Goal: Task Accomplishment & Management: Manage account settings

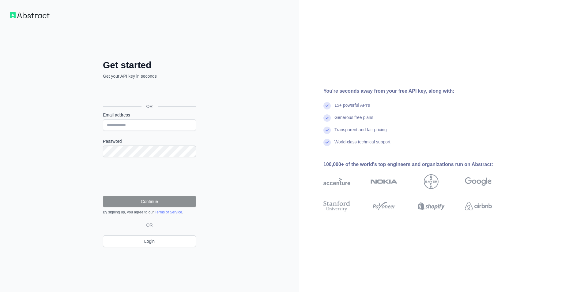
click at [153, 94] on div "Mag-sign in gamit ang Google. Magbubukas sa bagong tab" at bounding box center [149, 92] width 92 height 13
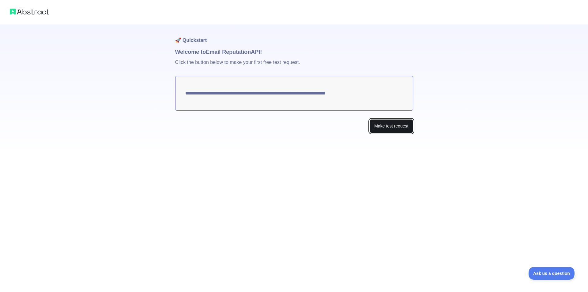
click at [387, 129] on button "Make test request" at bounding box center [390, 126] width 43 height 14
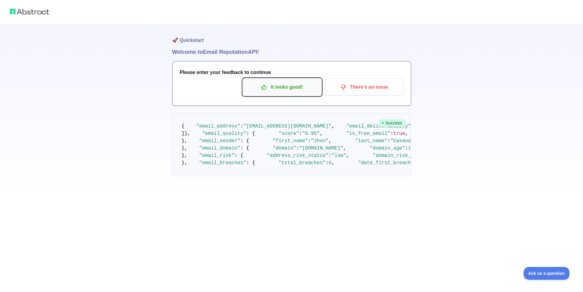
click at [306, 88] on p "It looks good!" at bounding box center [281, 87] width 69 height 10
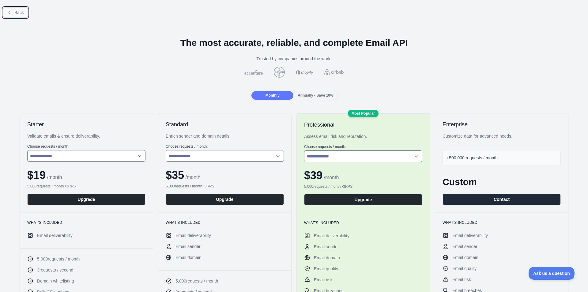
click at [21, 14] on span "Back" at bounding box center [18, 12] width 9 height 5
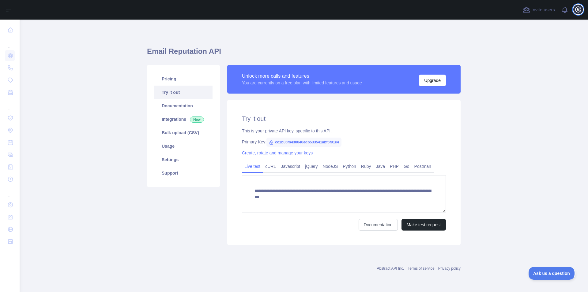
click at [579, 12] on icon "button" at bounding box center [578, 10] width 6 height 6
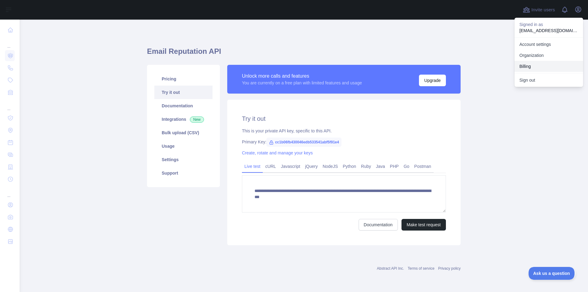
click at [541, 66] on button "Billing" at bounding box center [548, 66] width 69 height 11
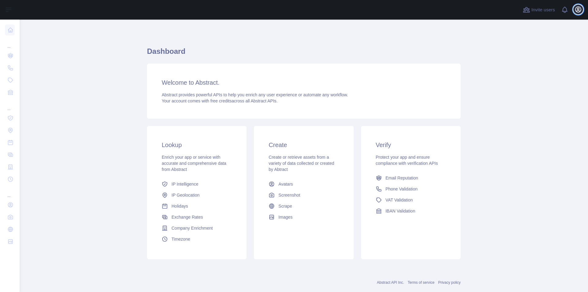
click at [574, 13] on icon "button" at bounding box center [577, 9] width 7 height 7
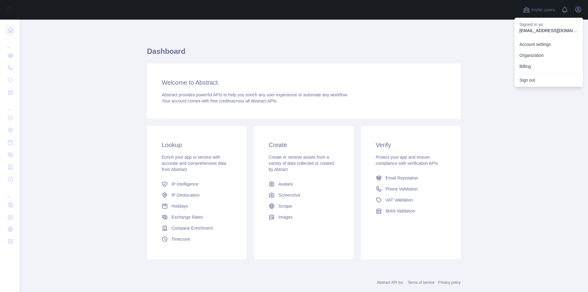
click at [461, 40] on main "Dashboard Welcome to Abstract. Abstract provides powerful APIs to help you enri…" at bounding box center [304, 156] width 568 height 273
